Goal: Download file/media

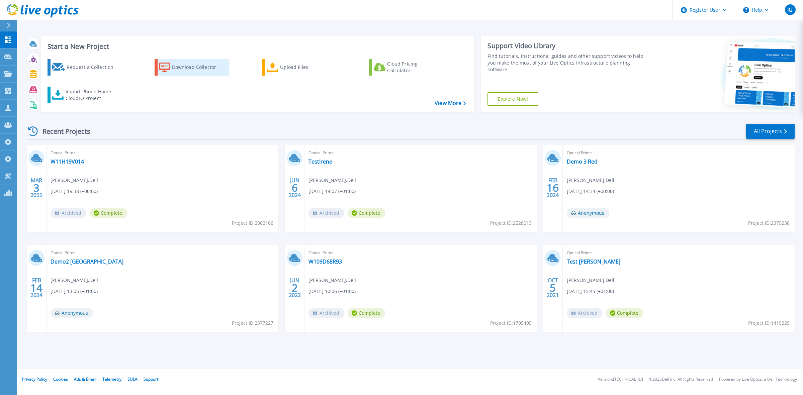
click at [171, 65] on link "Download Collector" at bounding box center [192, 67] width 75 height 17
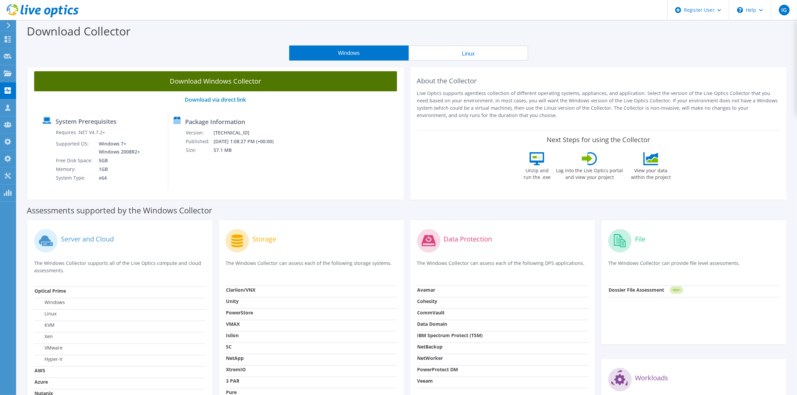
click at [217, 79] on link "Download Windows Collector" at bounding box center [215, 81] width 363 height 20
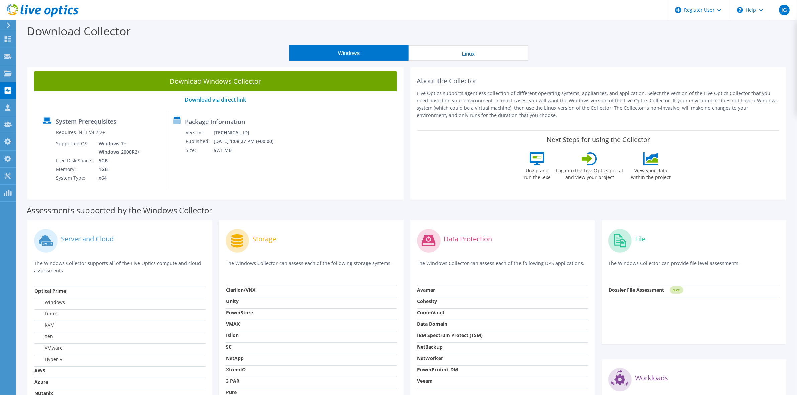
drag, startPoint x: 694, startPoint y: 134, endPoint x: 703, endPoint y: 128, distance: 10.5
click at [698, 131] on div "Next Steps for using the Collector Unzip and run the .exe Log into the Live Opt…" at bounding box center [598, 159] width 363 height 59
